Goal: Task Accomplishment & Management: Complete application form

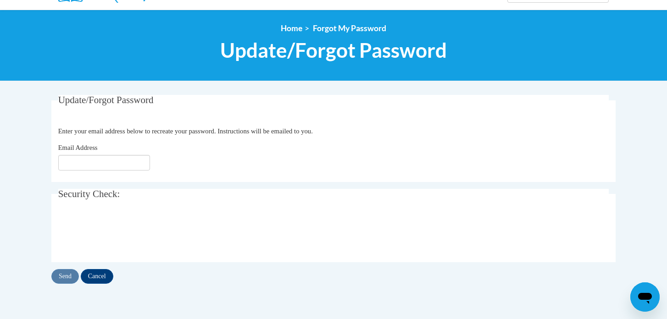
scroll to position [90, 0]
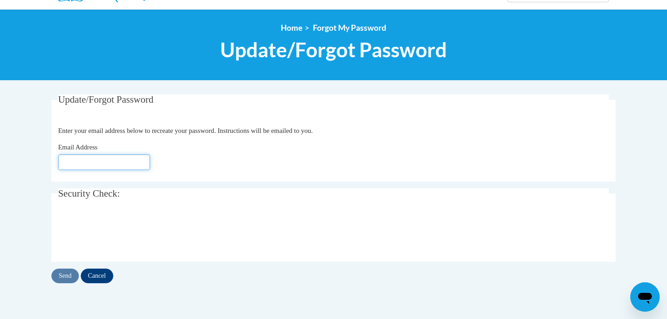
click at [77, 161] on input "Email Address" at bounding box center [104, 163] width 92 height 16
type input "[EMAIL_ADDRESS][DOMAIN_NAME]"
click at [67, 274] on input "Send" at bounding box center [65, 276] width 28 height 15
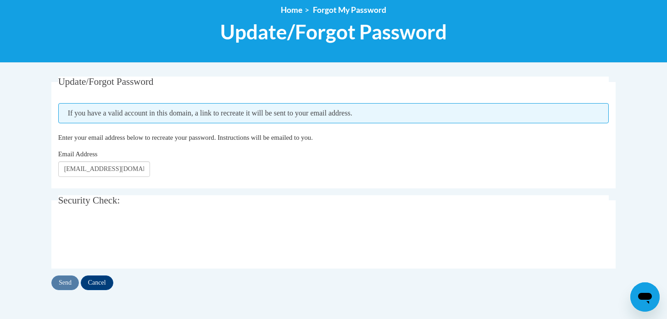
scroll to position [107, 0]
click at [67, 283] on input "Send" at bounding box center [65, 283] width 28 height 15
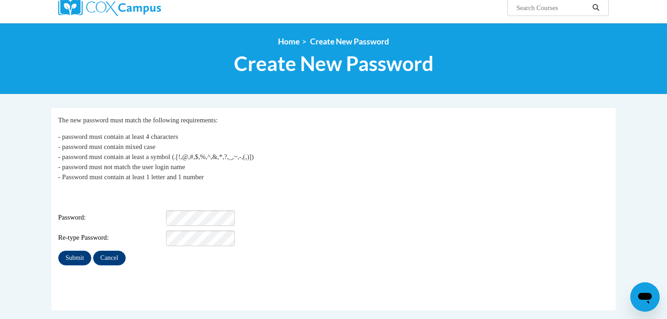
scroll to position [75, 0]
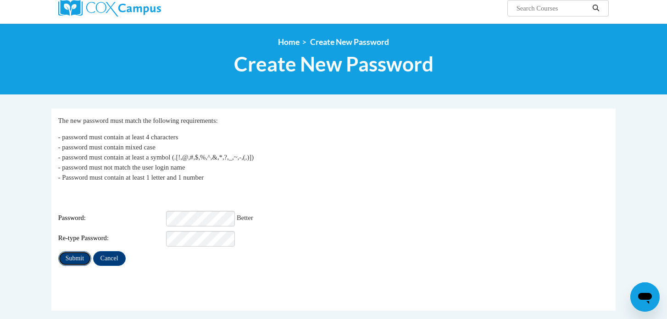
click at [81, 252] on input "Submit" at bounding box center [74, 259] width 33 height 15
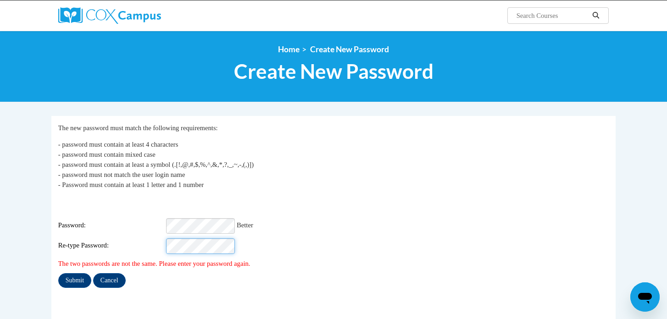
scroll to position [69, 0]
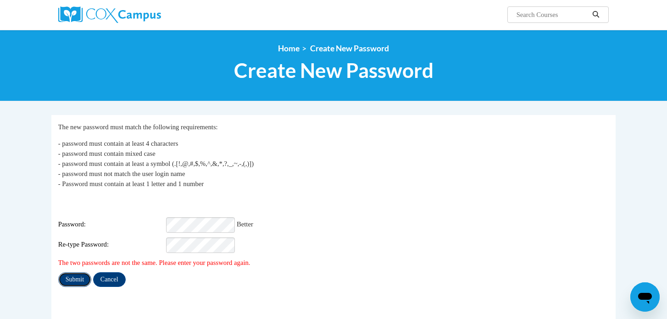
click at [75, 273] on input "Submit" at bounding box center [74, 280] width 33 height 15
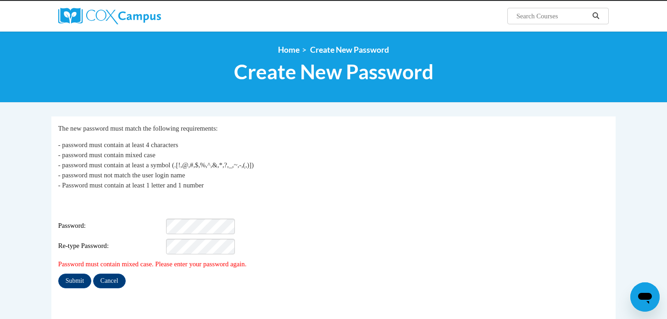
scroll to position [70, 0]
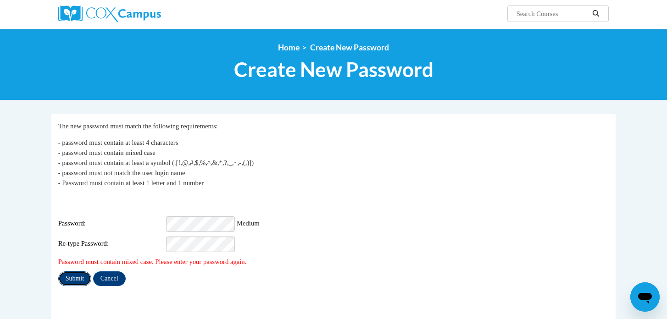
click at [75, 272] on input "Submit" at bounding box center [74, 279] width 33 height 15
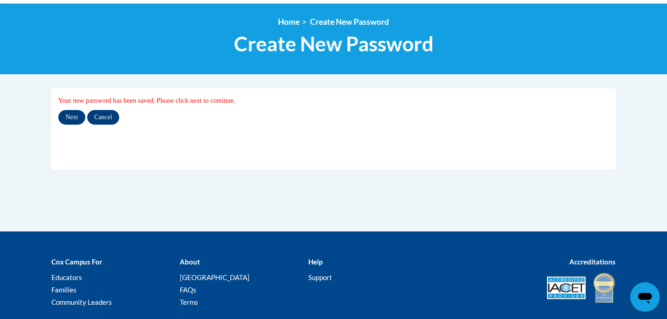
scroll to position [98, 0]
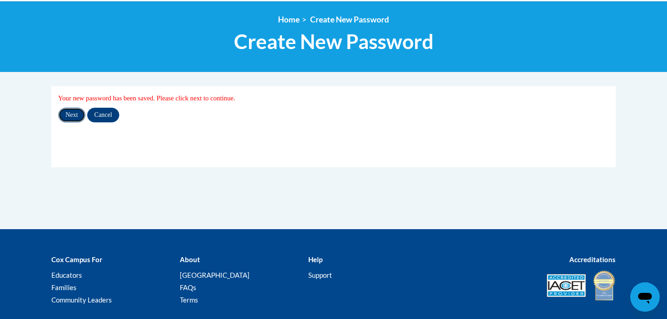
click at [69, 114] on input "Next" at bounding box center [71, 115] width 27 height 15
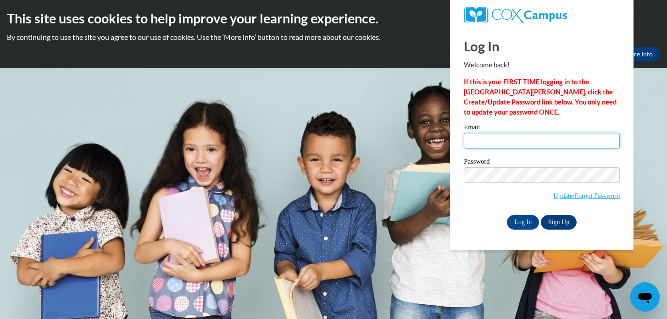
click at [475, 143] on input "Email" at bounding box center [542, 141] width 156 height 16
type input "alta.crawford@csdecatur.net"
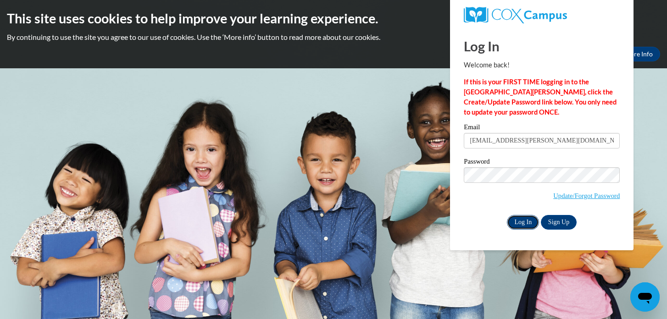
click at [525, 225] on input "Log In" at bounding box center [523, 222] width 32 height 15
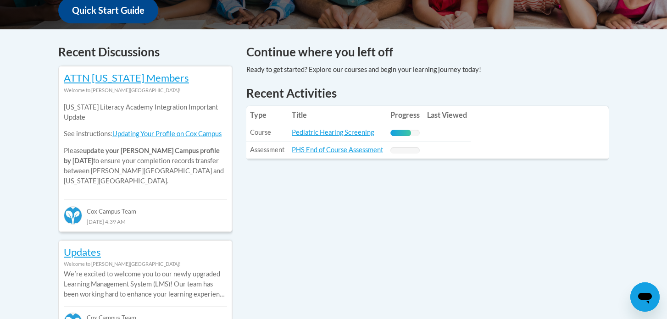
scroll to position [362, 0]
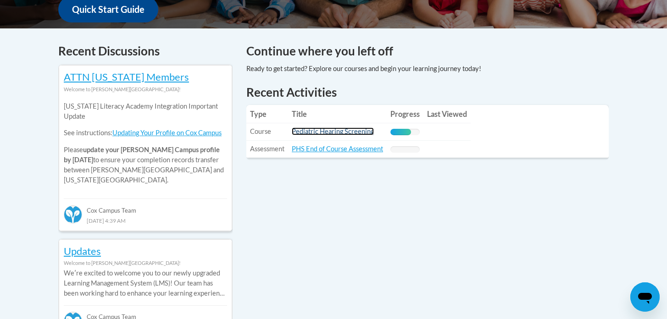
click at [363, 134] on link "Pediatric Hearing Screening" at bounding box center [333, 132] width 82 height 8
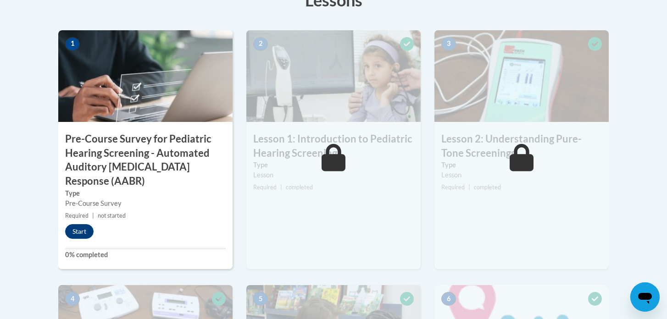
scroll to position [280, 0]
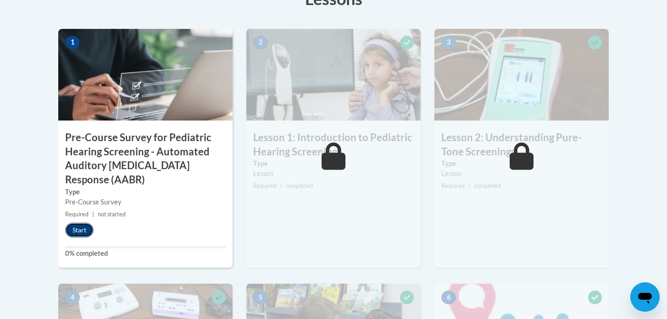
click at [83, 230] on button "Start" at bounding box center [79, 230] width 28 height 15
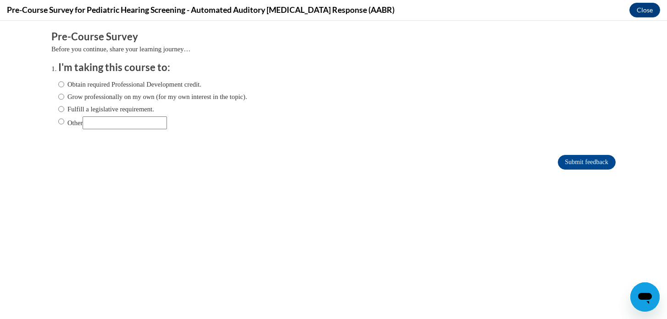
scroll to position [0, 0]
click at [60, 121] on input "Other" at bounding box center [61, 122] width 6 height 10
radio input "true"
click at [96, 123] on input "Other" at bounding box center [125, 123] width 84 height 13
click at [62, 85] on input "Obtain required Professional Development credit." at bounding box center [61, 84] width 6 height 10
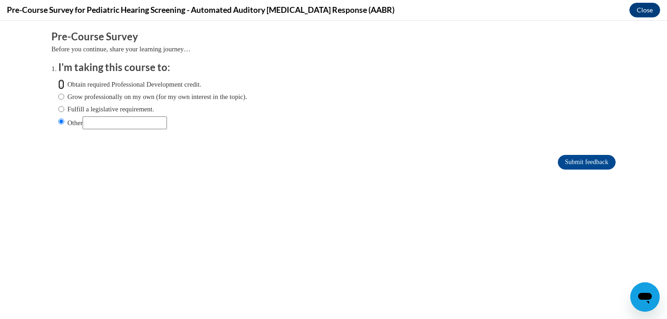
radio input "true"
click at [62, 109] on input "Fulfill a legislative requirement." at bounding box center [61, 109] width 6 height 10
radio input "true"
click at [588, 160] on input "Submit feedback" at bounding box center [587, 162] width 58 height 15
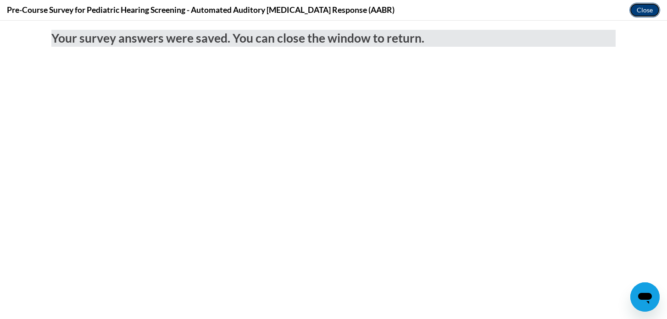
click at [644, 11] on button "Close" at bounding box center [645, 10] width 31 height 15
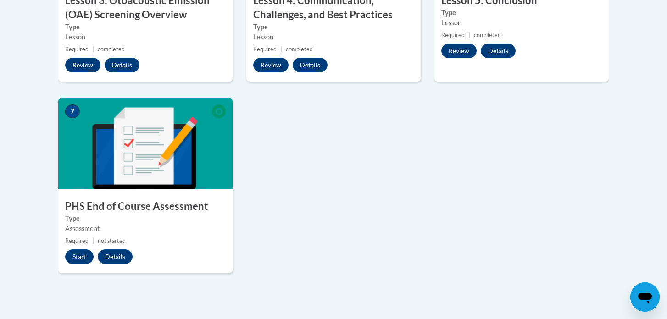
scroll to position [674, 0]
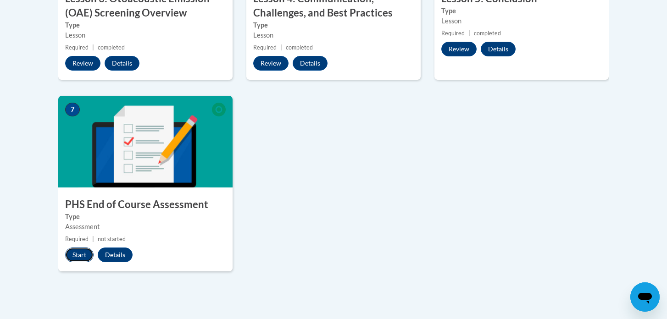
click at [76, 255] on button "Start" at bounding box center [79, 255] width 28 height 15
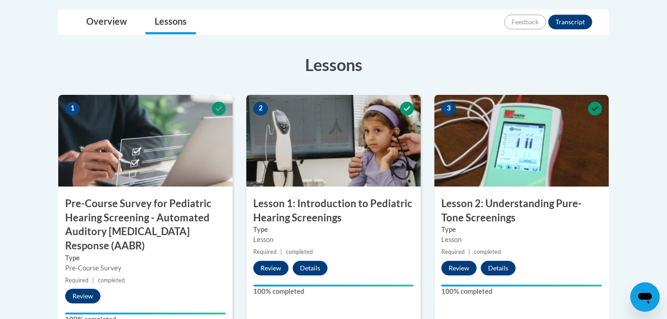
scroll to position [209, 0]
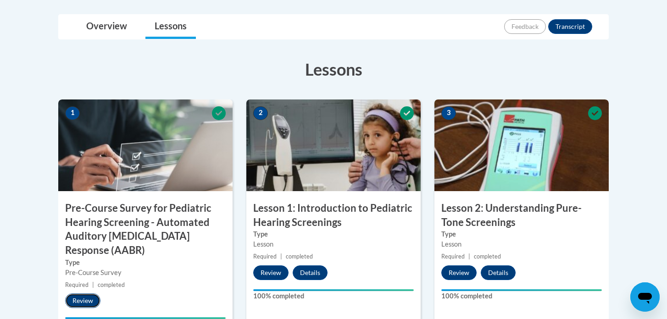
click at [87, 302] on button "Review" at bounding box center [82, 301] width 35 height 15
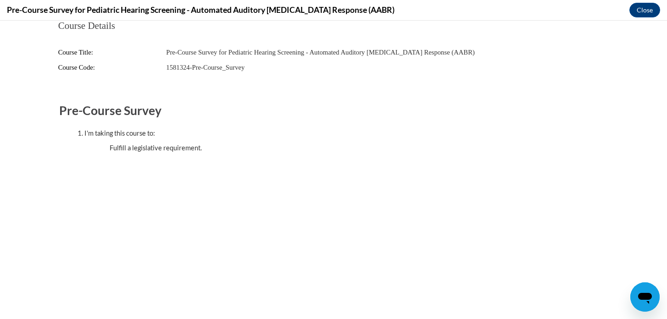
scroll to position [0, 0]
click at [641, 9] on button "Close" at bounding box center [645, 10] width 31 height 15
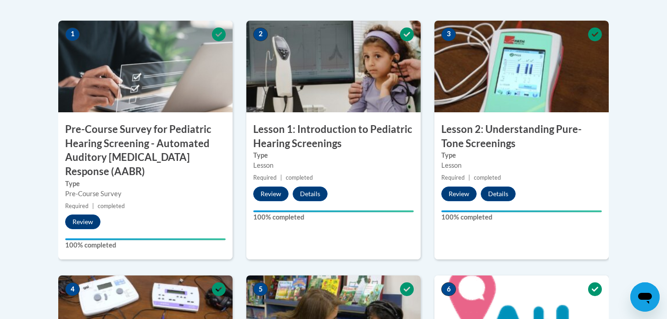
scroll to position [291, 0]
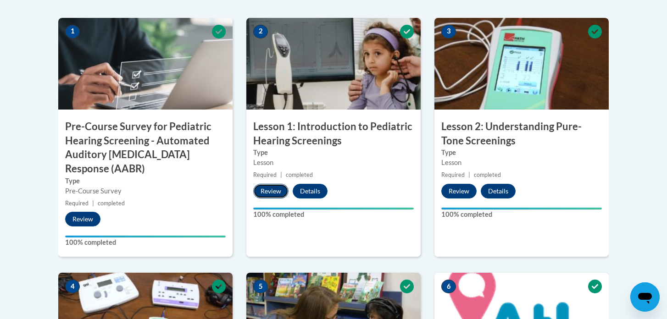
click at [271, 193] on button "Review" at bounding box center [270, 191] width 35 height 15
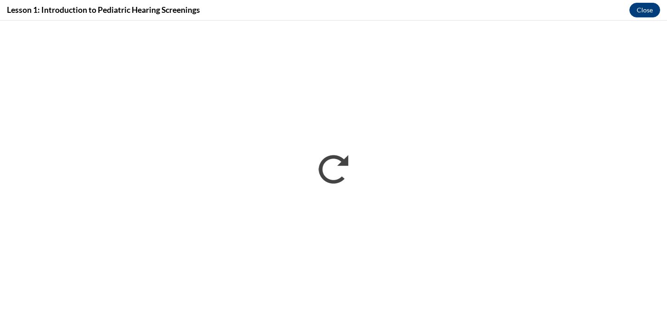
scroll to position [0, 0]
